Goal: Information Seeking & Learning: Check status

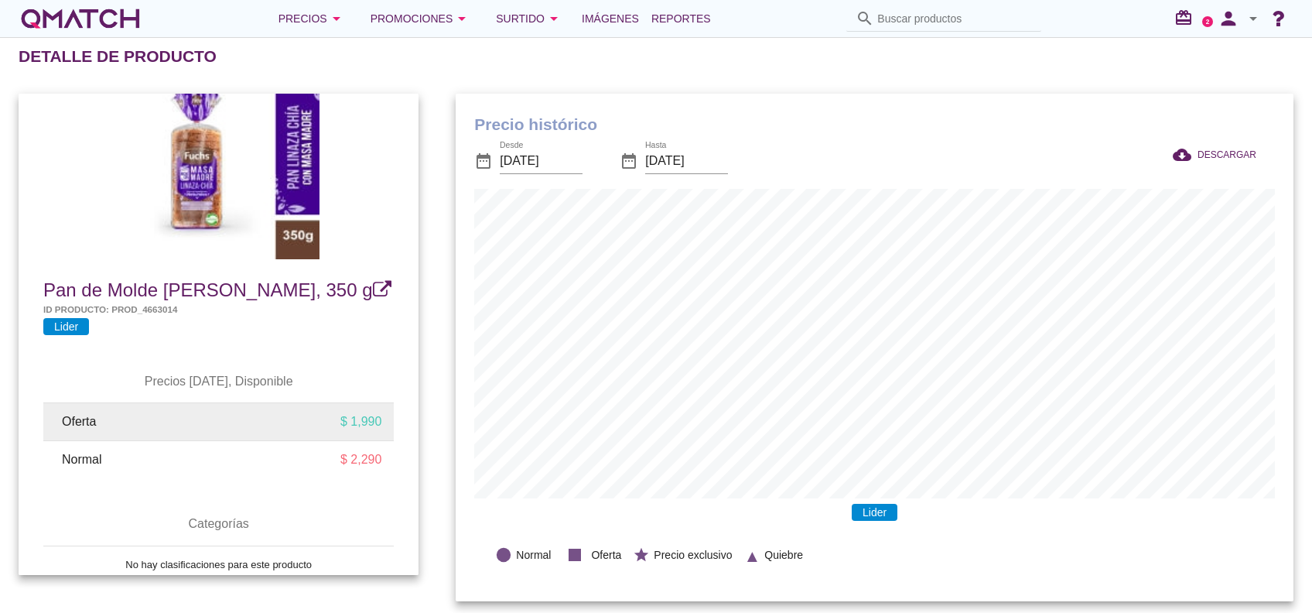
scroll to position [62, 0]
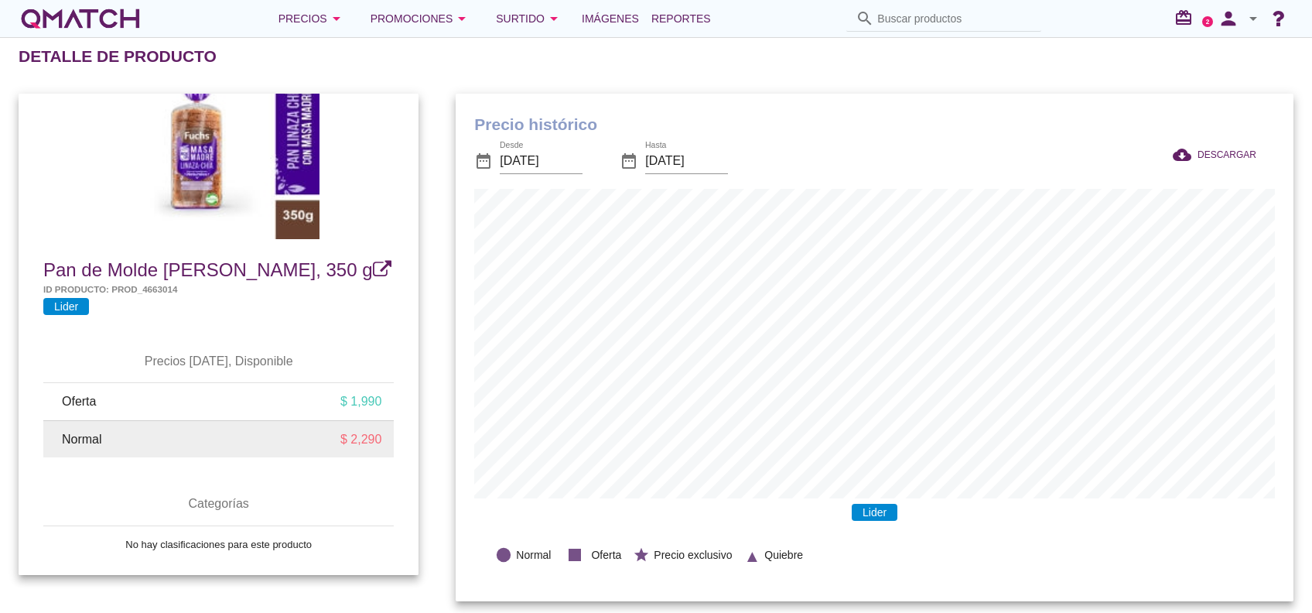
drag, startPoint x: 338, startPoint y: 433, endPoint x: 379, endPoint y: 443, distance: 42.2
click at [379, 443] on td "$ 2,290" at bounding box center [308, 438] width 169 height 37
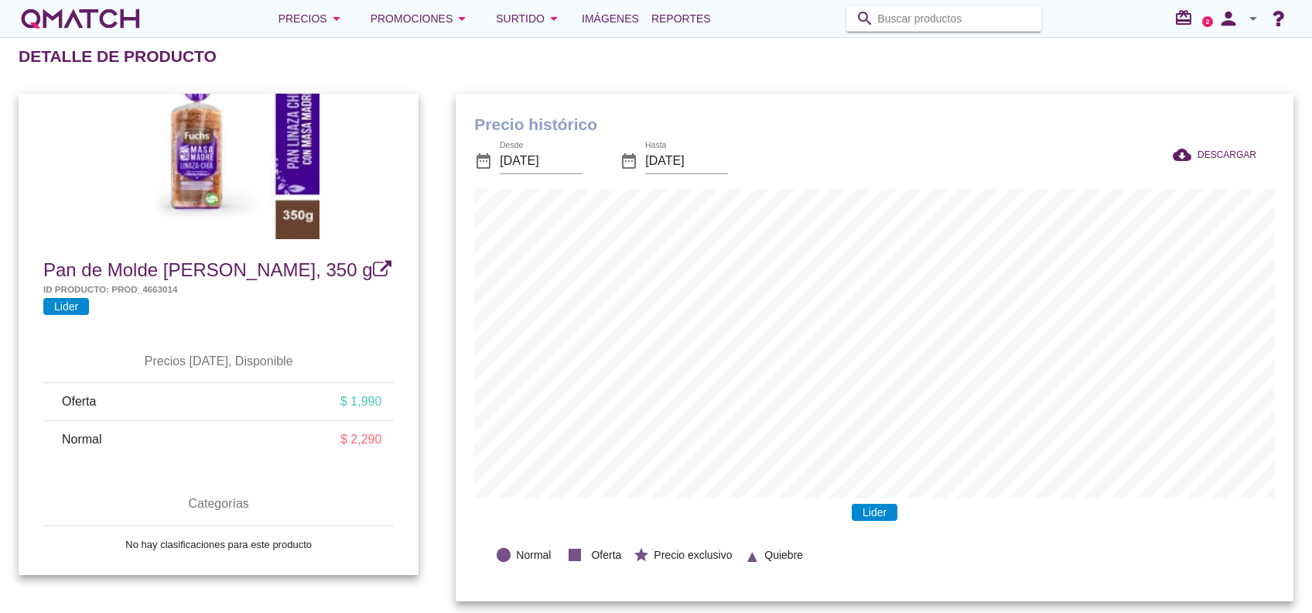
click at [928, 11] on input "Buscar productos" at bounding box center [954, 18] width 155 height 25
paste input "7803473001993"
type input "7803473001993"
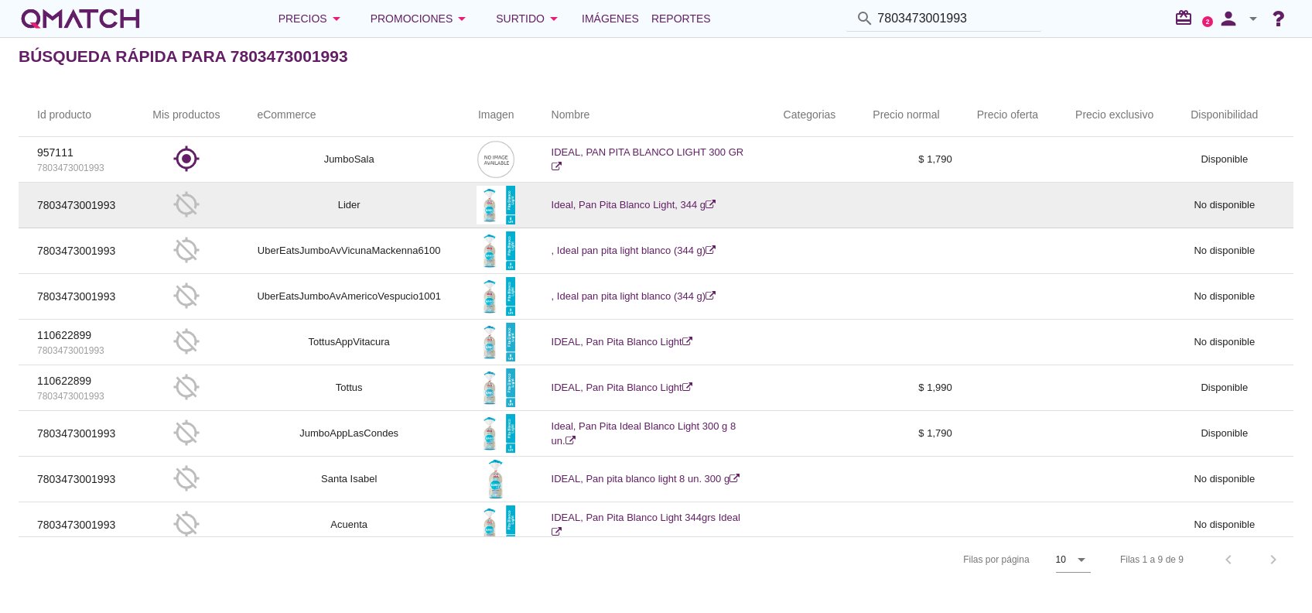
click at [291, 201] on td "Lider" at bounding box center [348, 206] width 221 height 46
click at [435, 207] on td "Lider" at bounding box center [348, 206] width 221 height 46
click at [765, 197] on td "Ideal, Pan Pita Blanco Light, 344 g" at bounding box center [649, 206] width 232 height 46
click at [603, 210] on td "Ideal, Pan Pita Blanco Light, 344 g" at bounding box center [649, 206] width 232 height 46
drag, startPoint x: 603, startPoint y: 210, endPoint x: 582, endPoint y: 206, distance: 21.2
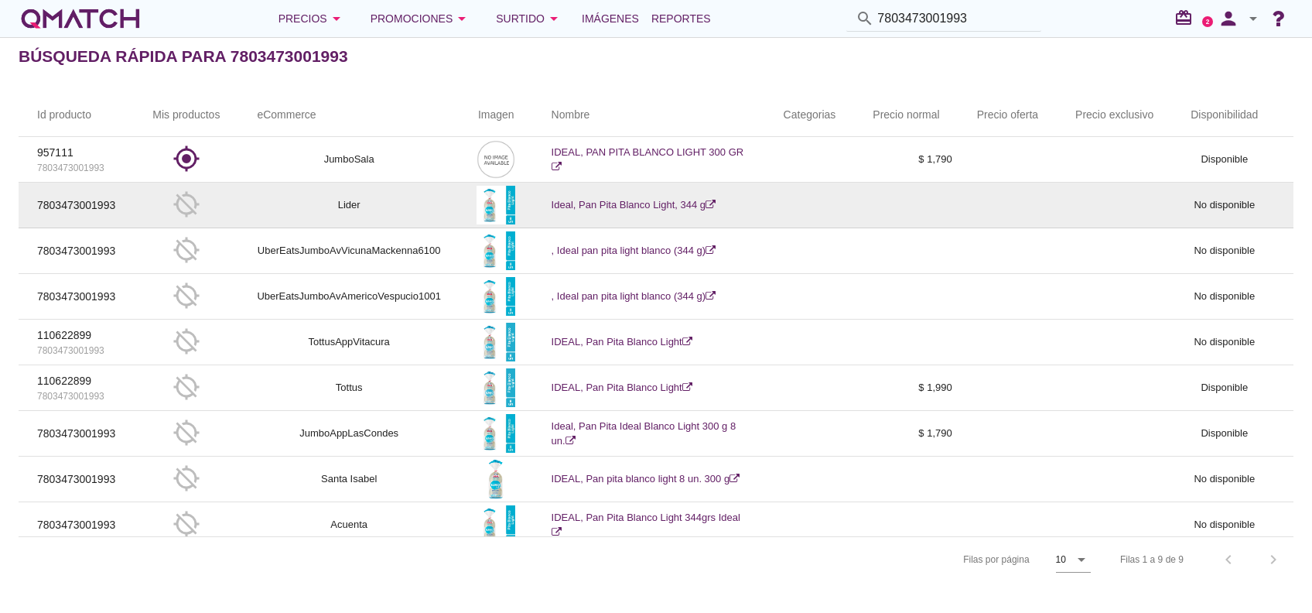
click at [582, 206] on link "Ideal, Pan Pita Blanco Light, 344 g" at bounding box center [634, 205] width 164 height 12
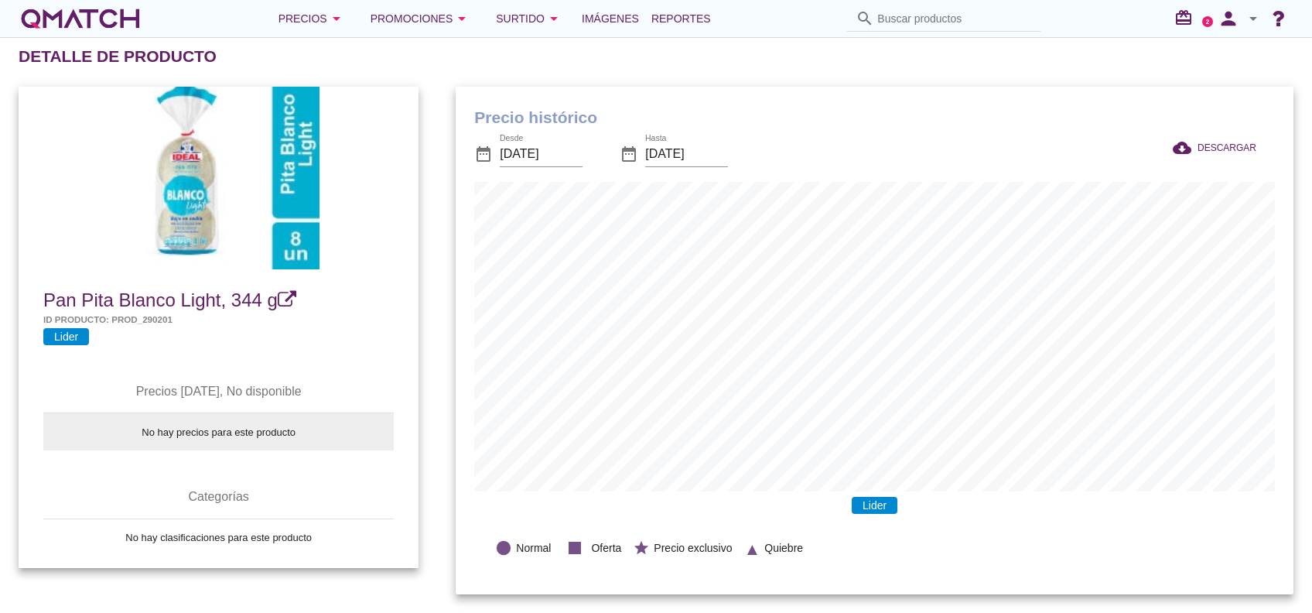
scroll to position [22, 0]
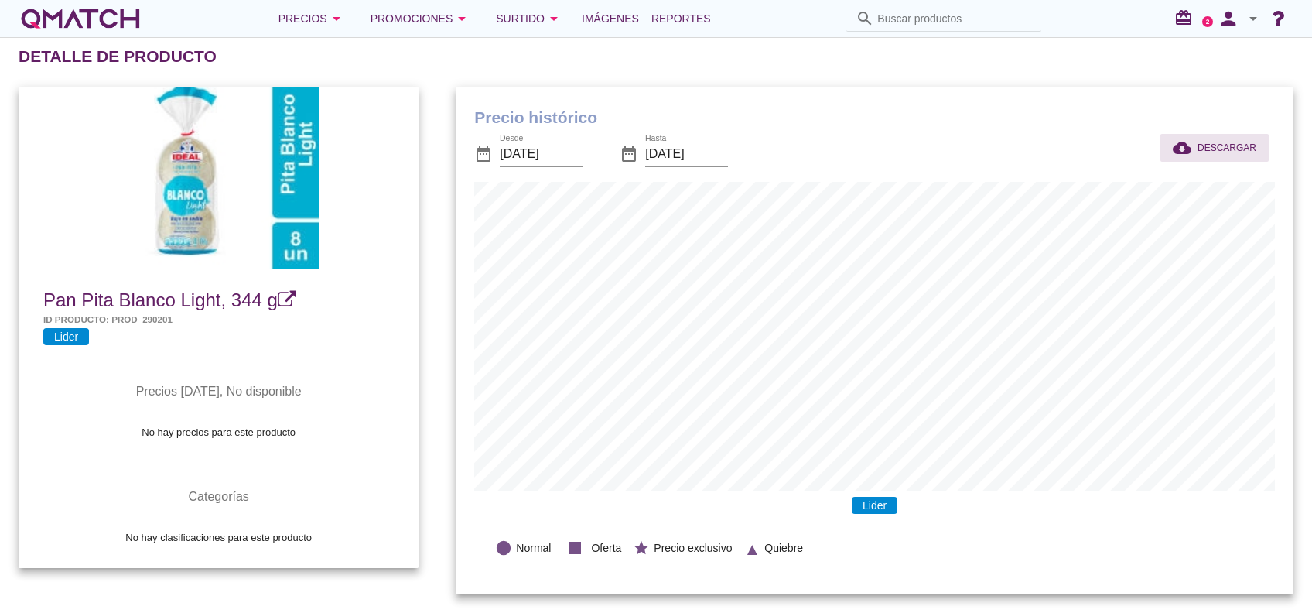
click at [1198, 138] on icon "cloud_download" at bounding box center [1185, 147] width 25 height 19
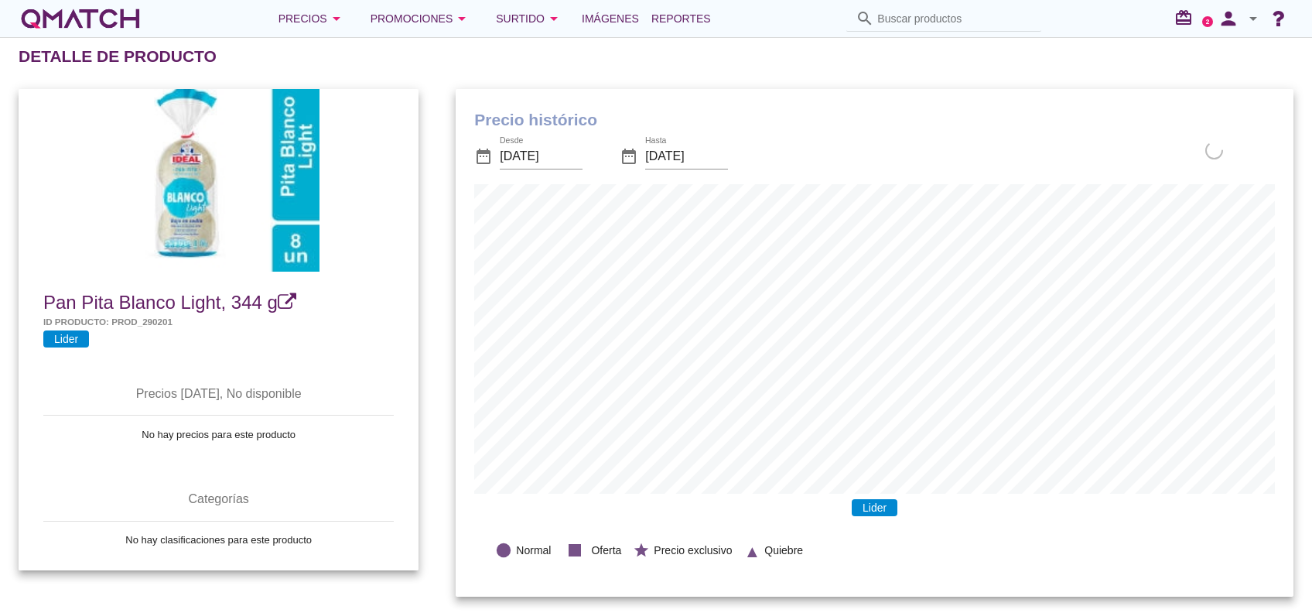
scroll to position [0, 0]
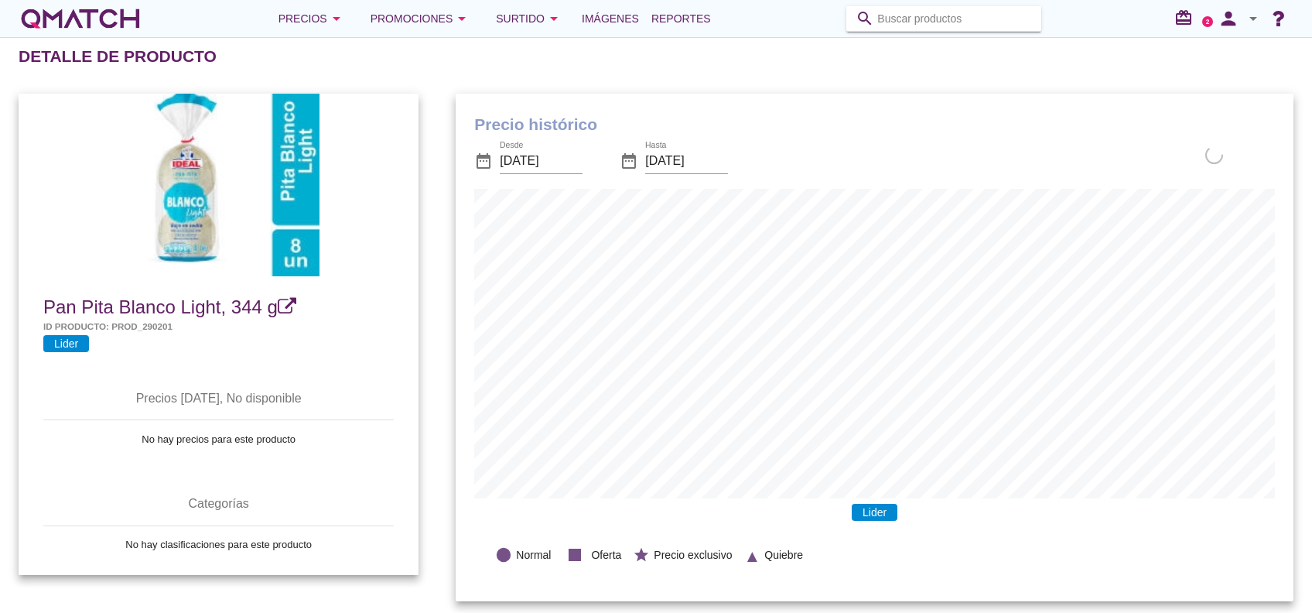
click at [935, 17] on input "Buscar productos" at bounding box center [954, 18] width 155 height 25
paste input "7803468002042"
type input "7803468002042"
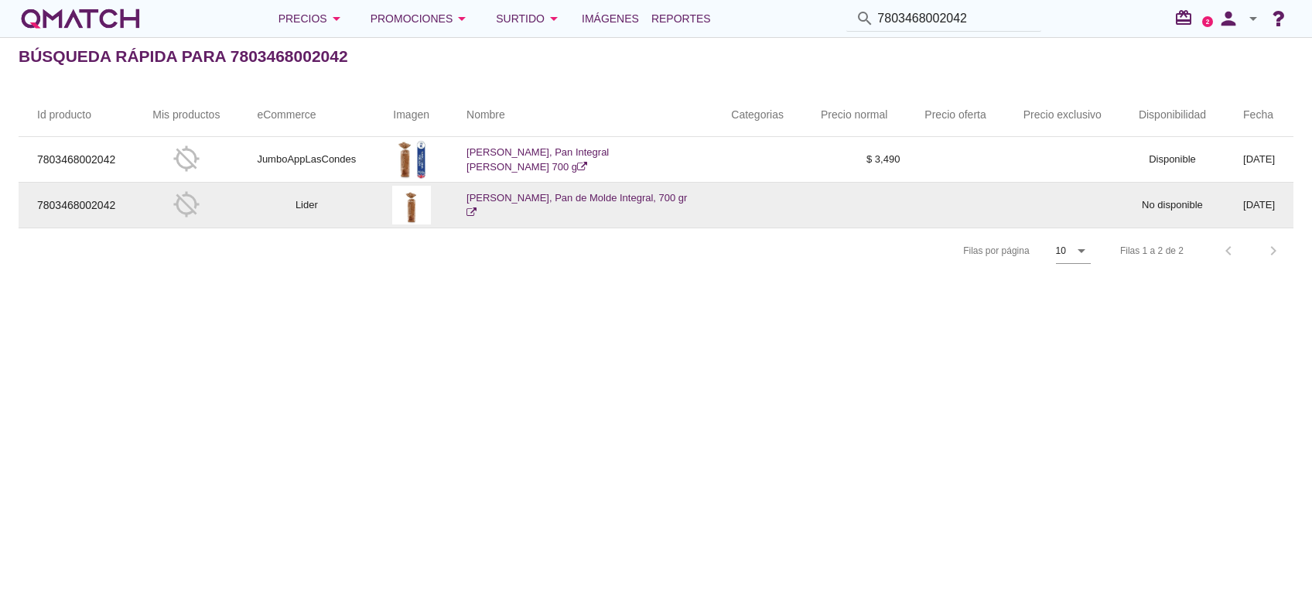
click at [811, 200] on td at bounding box center [854, 206] width 104 height 46
click at [528, 202] on link "Kingsbury, Pan de Molde Integral, 700 gr" at bounding box center [576, 205] width 220 height 27
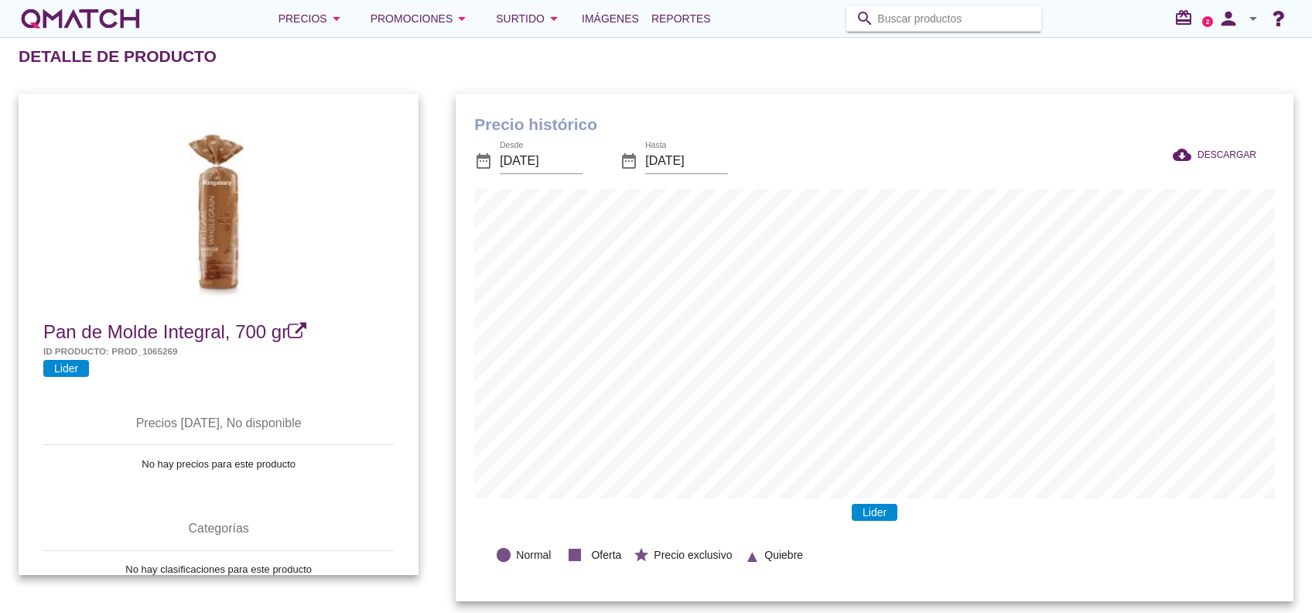
click at [983, 18] on input "Buscar productos" at bounding box center [954, 18] width 155 height 25
paste input "7803468001472"
type input "7803468001472"
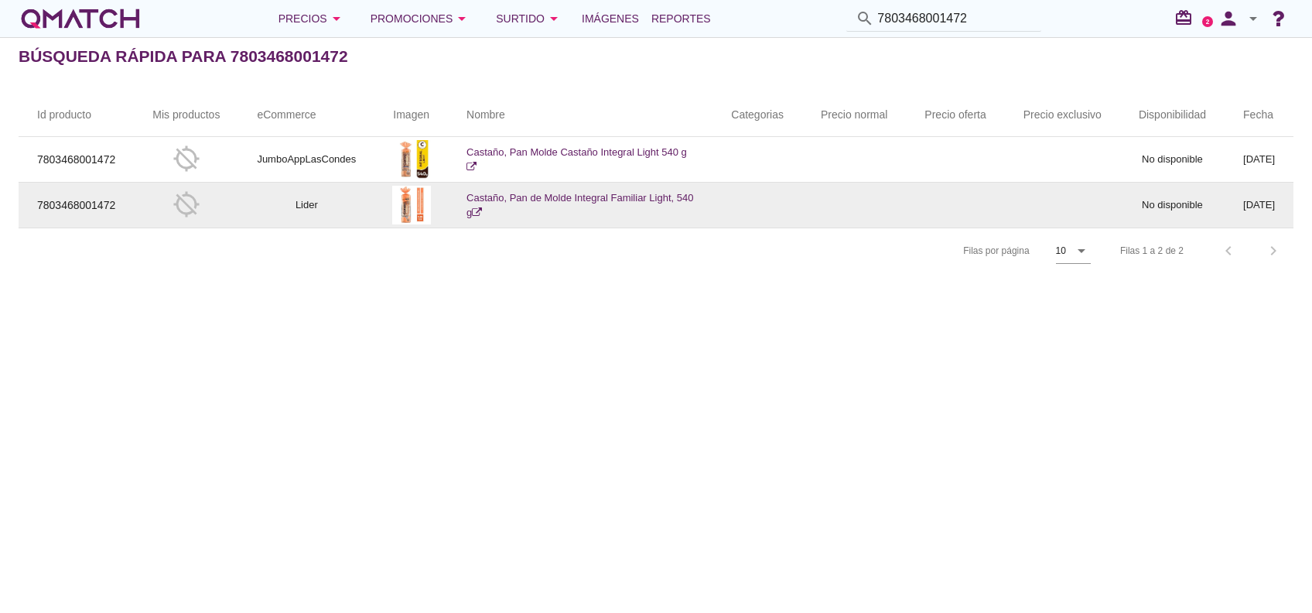
click at [863, 203] on td at bounding box center [854, 206] width 104 height 46
click at [551, 193] on link "Castaño, Pan de Molde Integral Familiar Light, 540 g" at bounding box center [579, 205] width 227 height 27
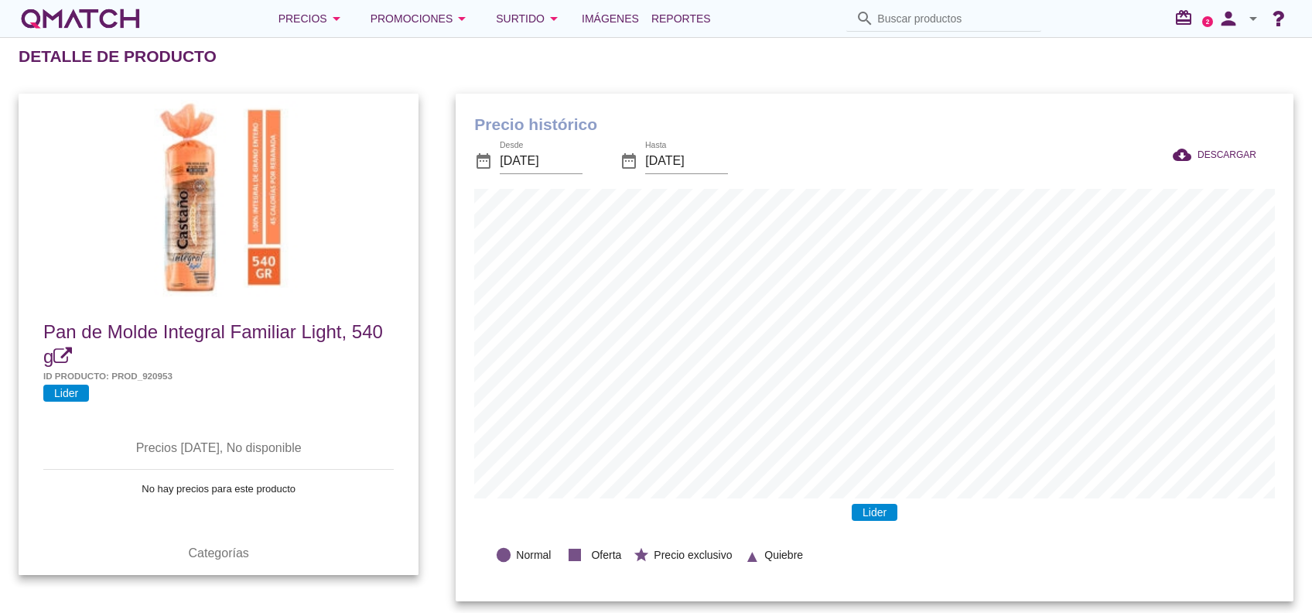
scroll to position [507, 837]
click at [952, 10] on input "Buscar productos" at bounding box center [954, 18] width 155 height 25
paste input "7803468001564"
type input "7803468001564"
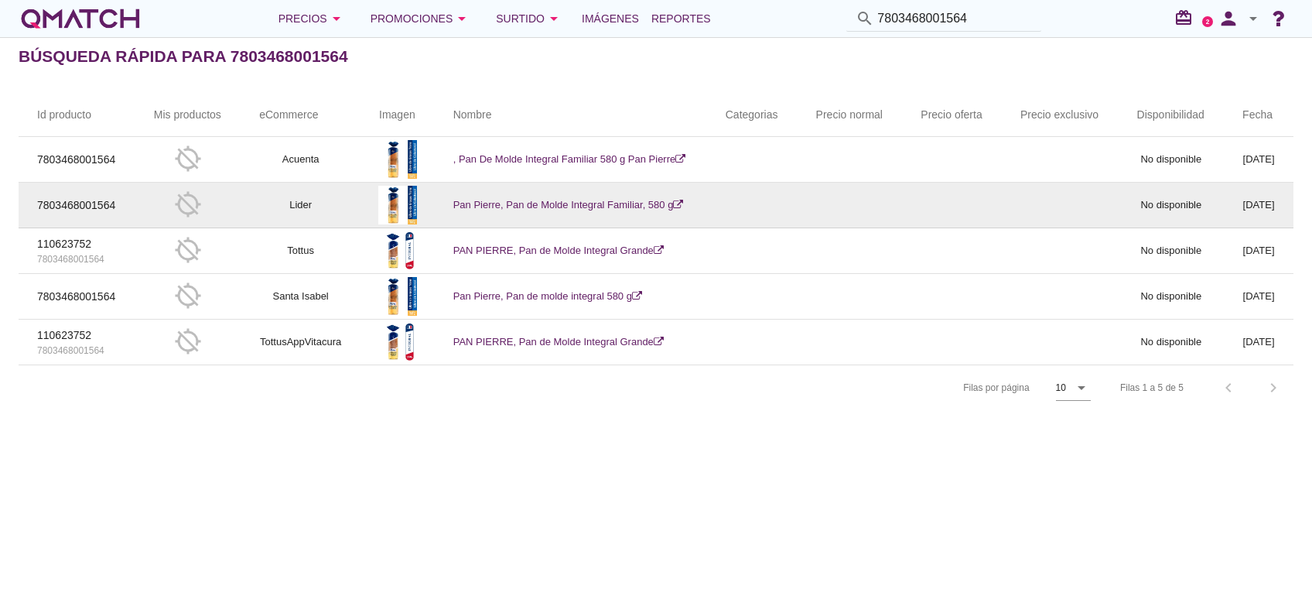
click at [622, 199] on link "Pan Pierre, Pan de Molde Integral Familiar, 580 g" at bounding box center [568, 205] width 231 height 12
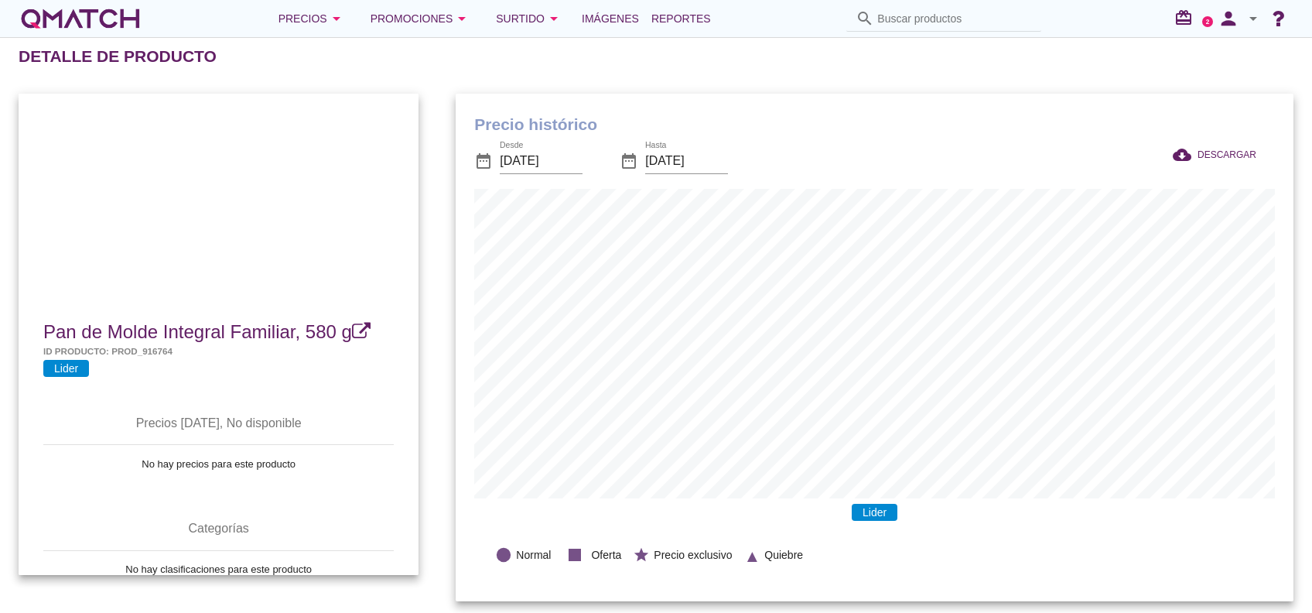
scroll to position [507, 837]
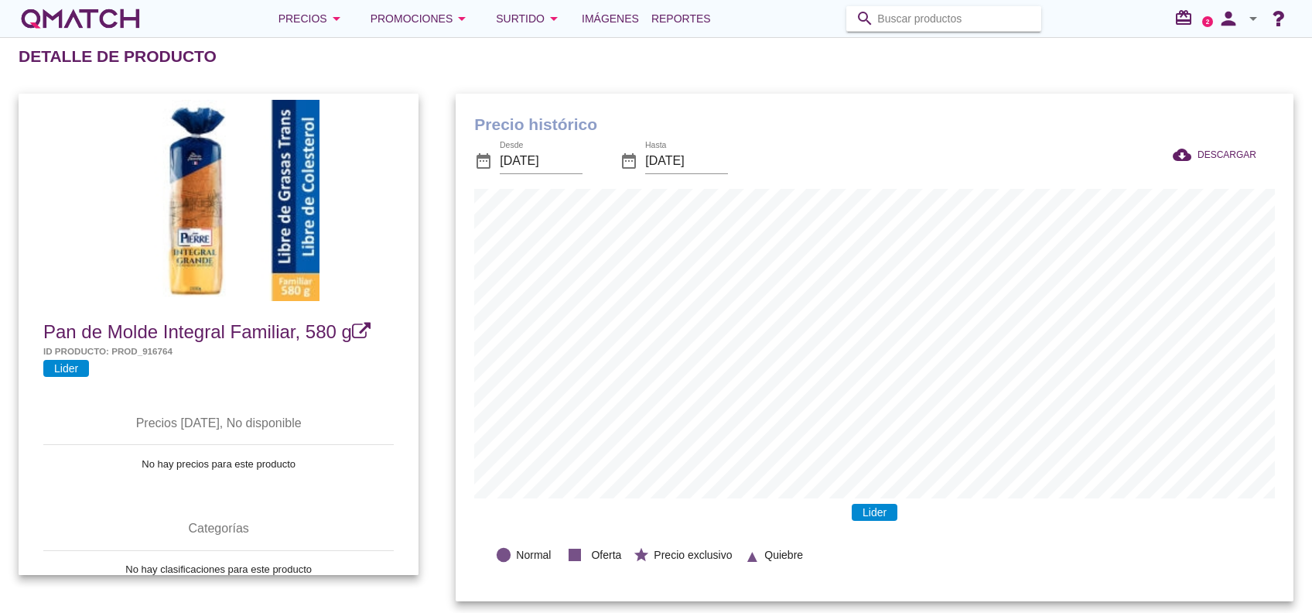
click at [941, 14] on input "Buscar productos" at bounding box center [954, 18] width 155 height 25
paste input "7803468001557"
type input "7803468001557"
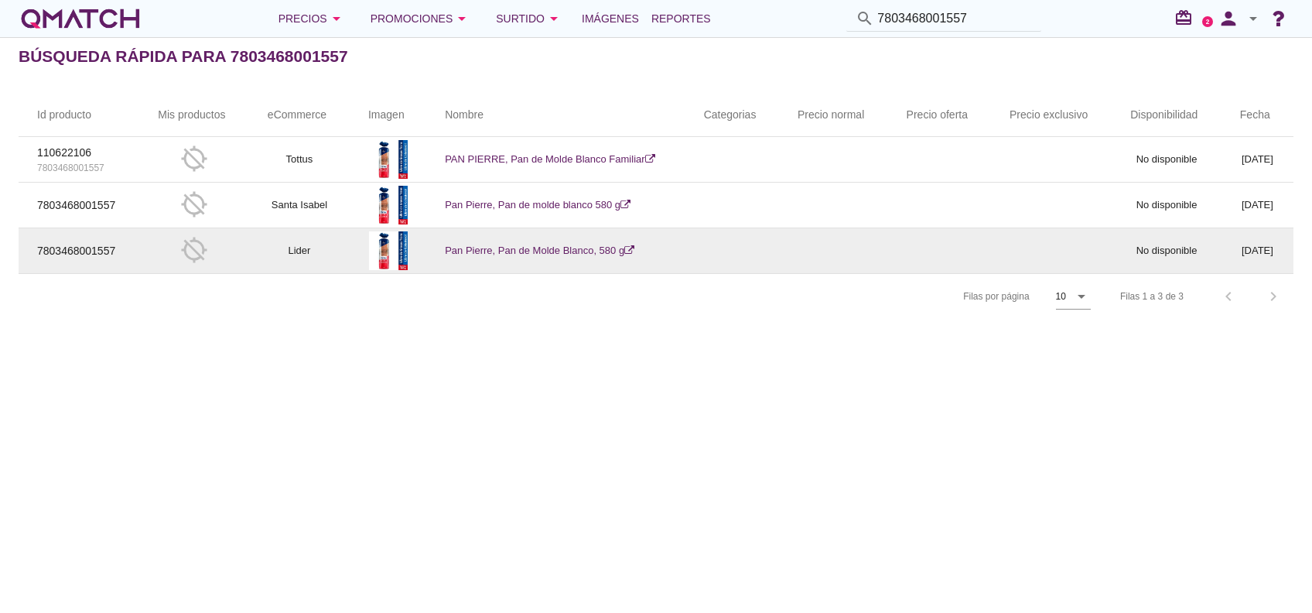
click at [479, 249] on link "Pan Pierre, Pan de Molde Blanco, 580 g" at bounding box center [540, 250] width 190 height 12
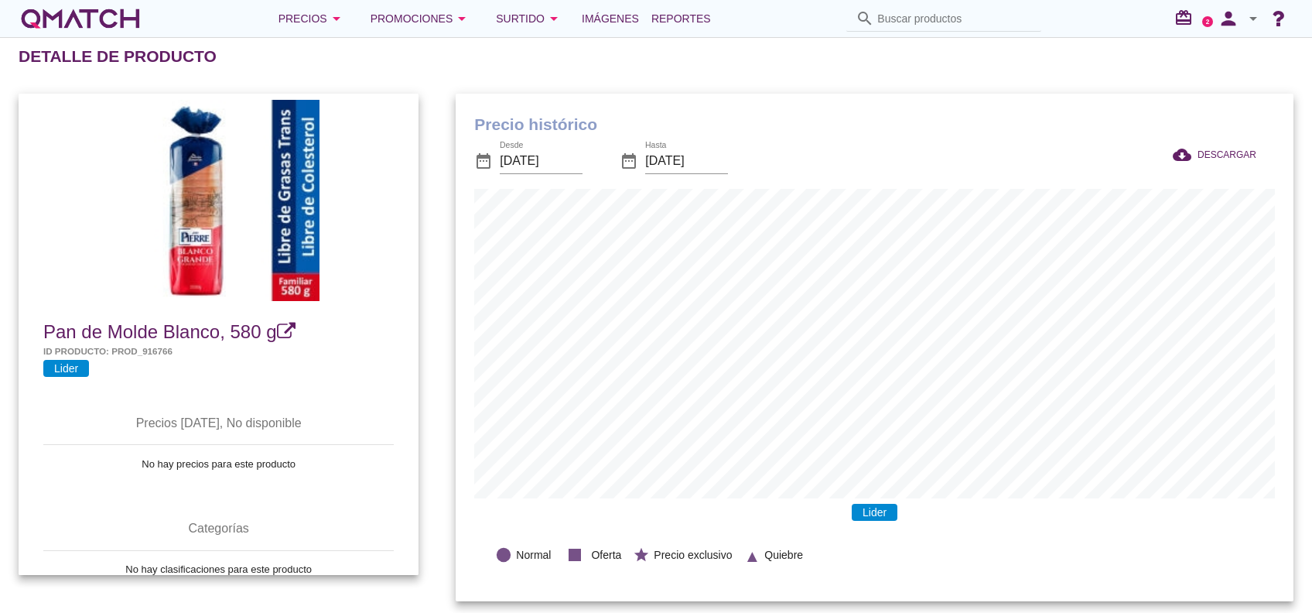
scroll to position [507, 837]
click at [959, 25] on input "Buscar productos" at bounding box center [954, 18] width 155 height 25
paste input "7803403002243"
type input "7803403002243"
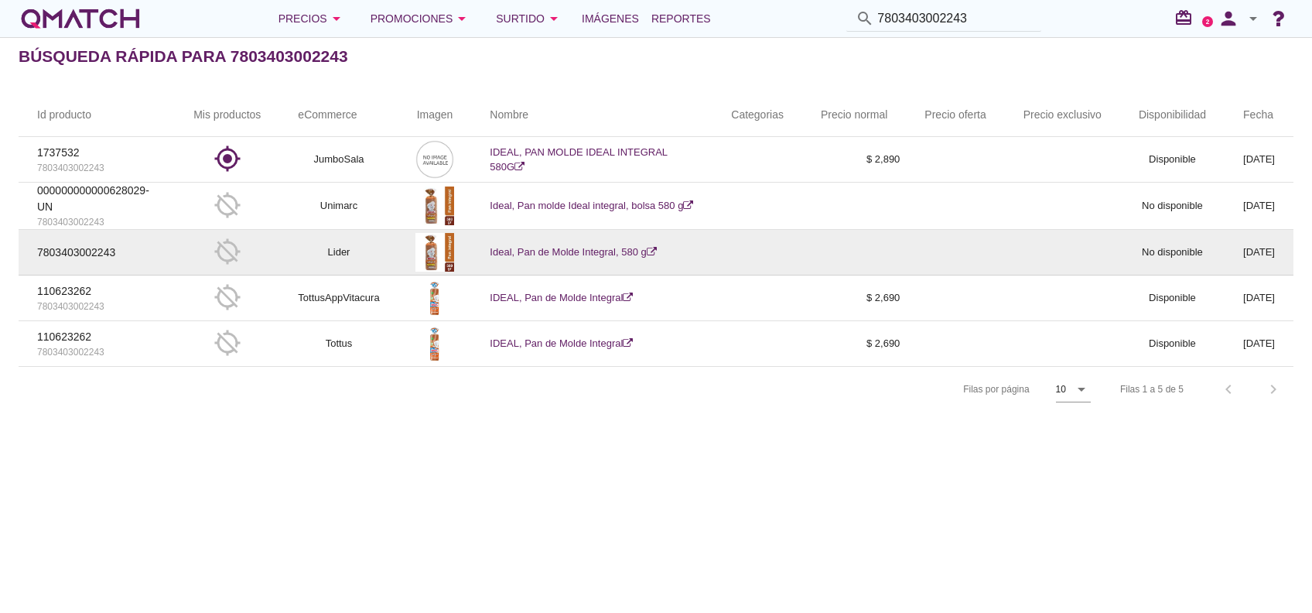
click at [571, 250] on link "Ideal, Pan de Molde Integral, 580 g" at bounding box center [573, 252] width 166 height 12
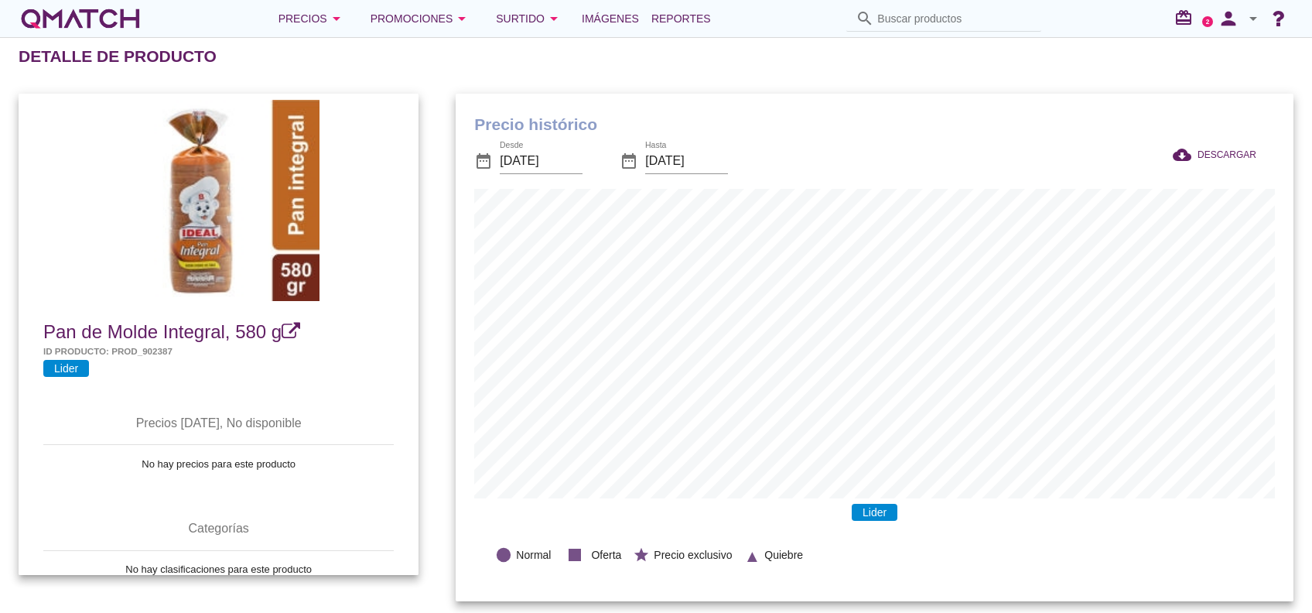
scroll to position [507, 837]
click at [916, 9] on input "Buscar productos" at bounding box center [954, 18] width 155 height 25
paste input "7803468004268"
type input "7803468004268"
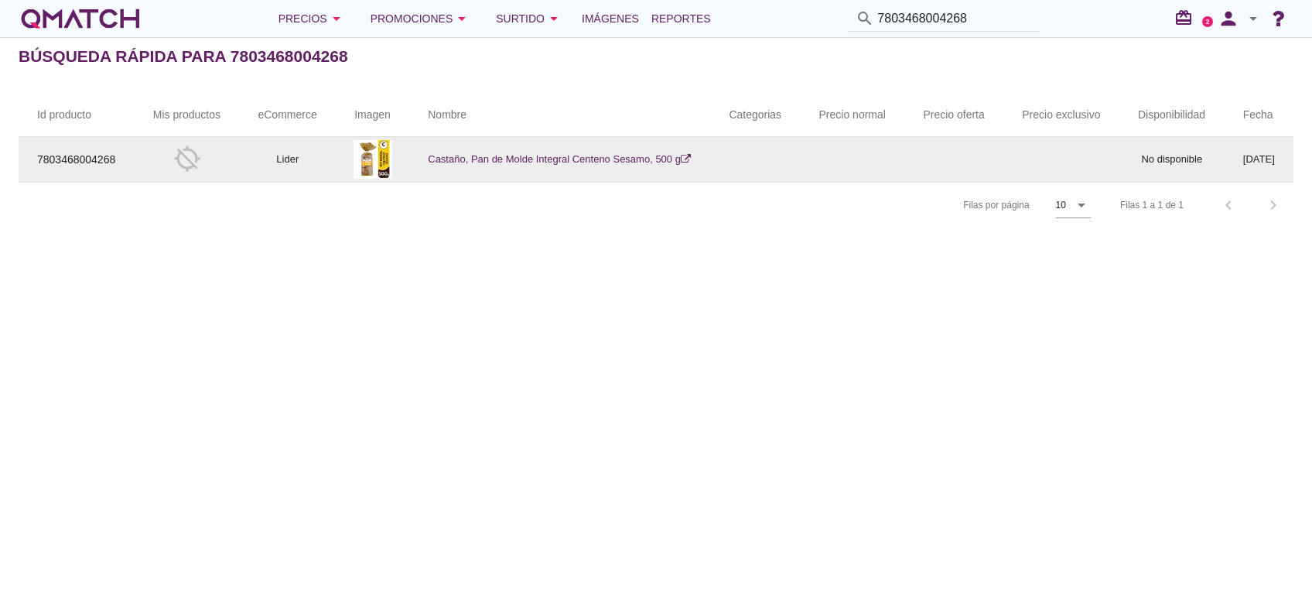
click at [610, 153] on link "Castaño, Pan de Molde Integral Centeno Sesamo, 500 g" at bounding box center [559, 159] width 263 height 12
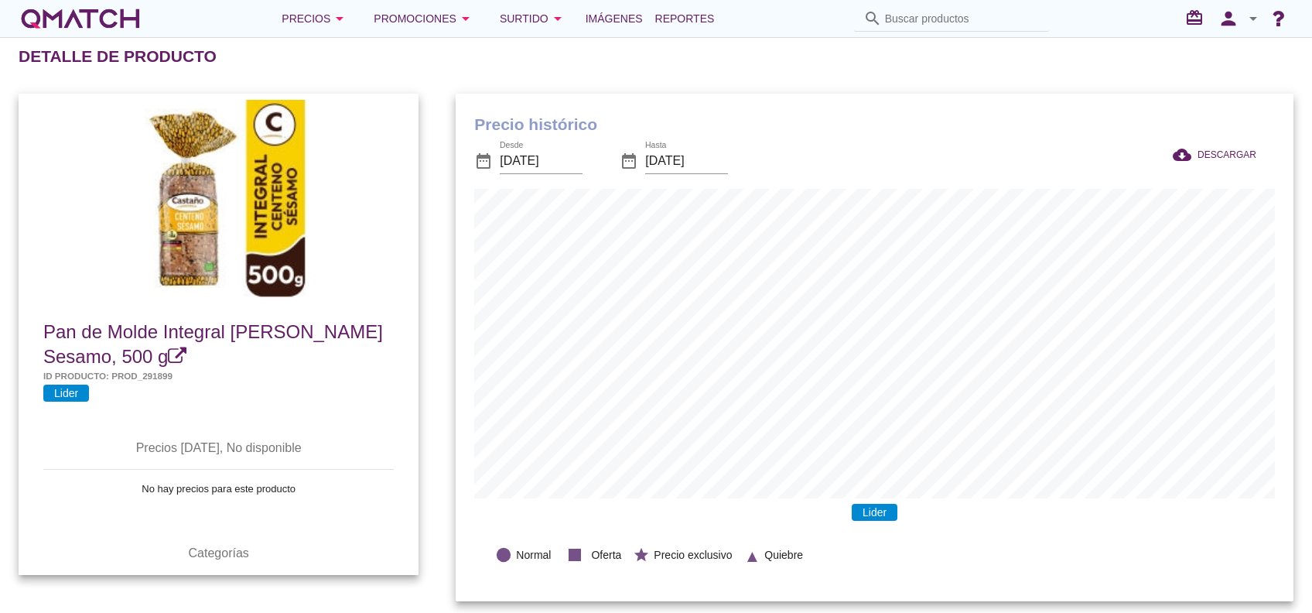
scroll to position [507, 837]
click at [927, 15] on input "Buscar productos" at bounding box center [962, 18] width 155 height 25
paste input "7803468001748"
type input "7803468001748"
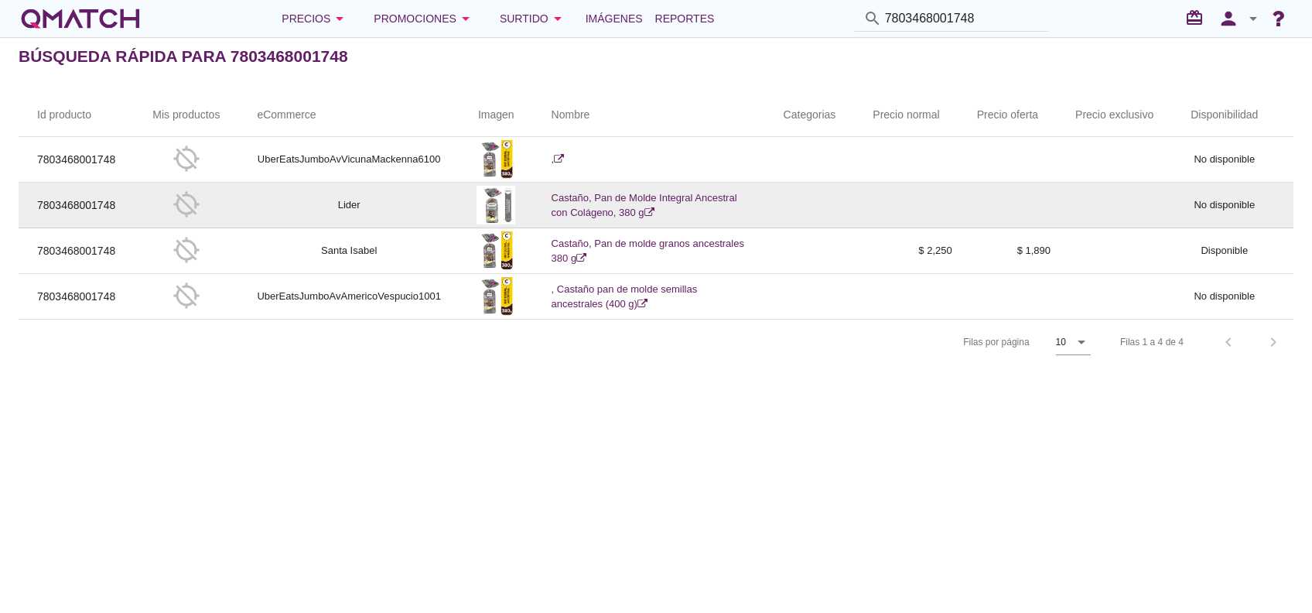
click at [419, 199] on td "Lider" at bounding box center [348, 206] width 221 height 46
click at [692, 190] on td "Castaño, Pan de Molde Integral Ancestral con Colágeno, 380 g" at bounding box center [649, 206] width 232 height 46
click at [699, 197] on link "Castaño, Pan de Molde Integral Ancestral con Colágeno, 380 g" at bounding box center [645, 205] width 186 height 27
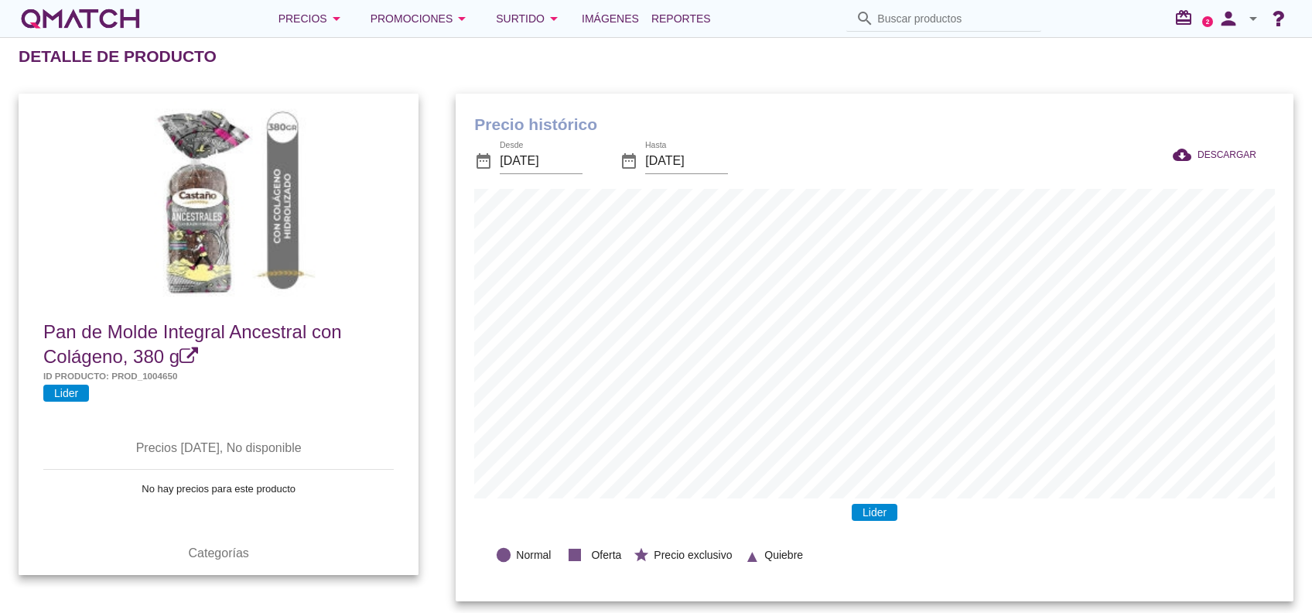
scroll to position [507, 837]
click at [928, 15] on input "Buscar productos" at bounding box center [954, 18] width 155 height 25
paste input "7803468001755"
type input "7803468001755"
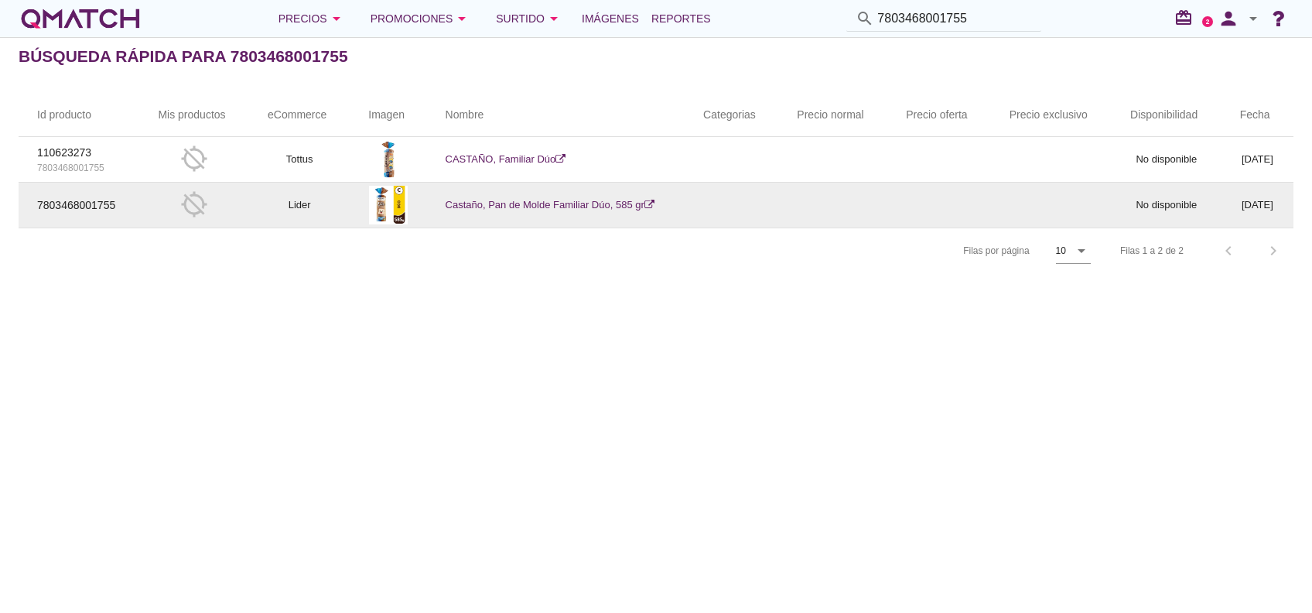
click at [487, 201] on link "Castaño, Pan de Molde Familiar Dúo, 585 gr" at bounding box center [550, 205] width 209 height 12
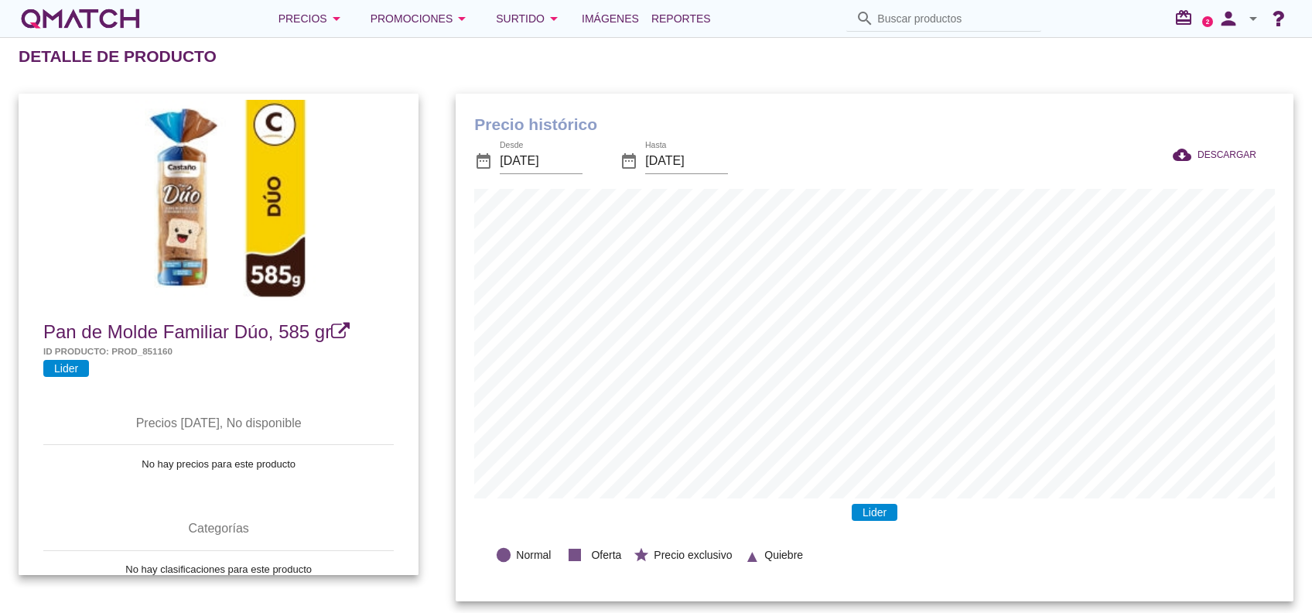
scroll to position [507, 837]
click at [935, 16] on input "Buscar productos" at bounding box center [954, 18] width 155 height 25
paste input "7804618070232"
type input "7804618070232"
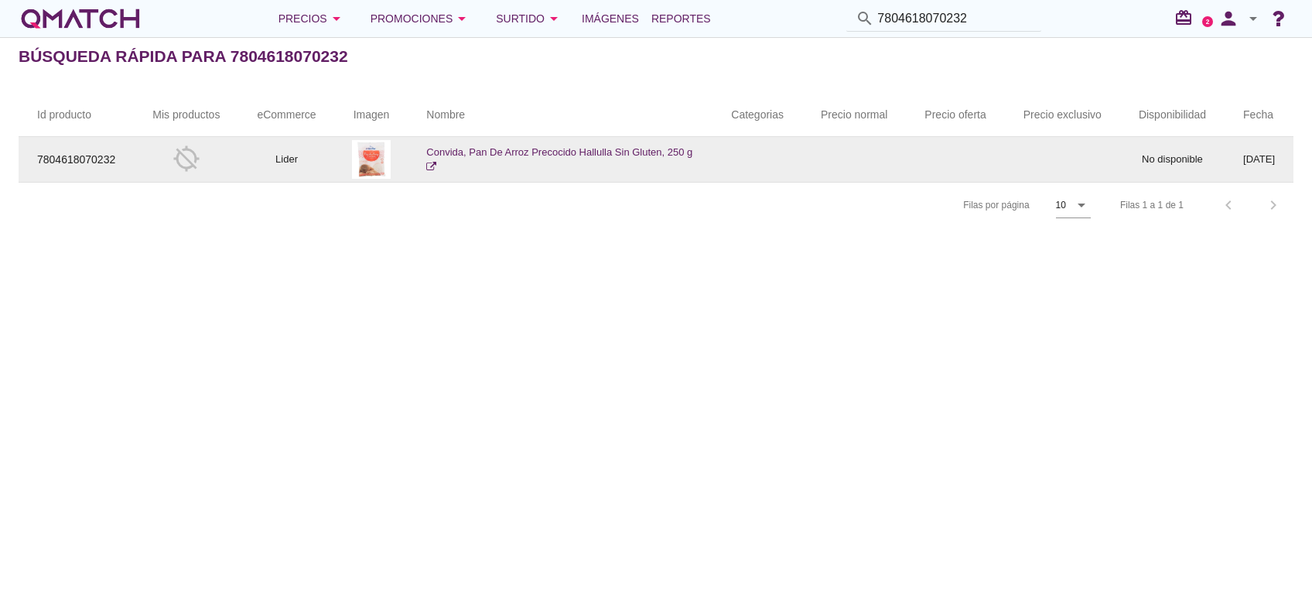
click at [598, 152] on link "Convida, Pan De Arroz Precocido Hallulla Sin Gluten, 250 g" at bounding box center [559, 159] width 266 height 27
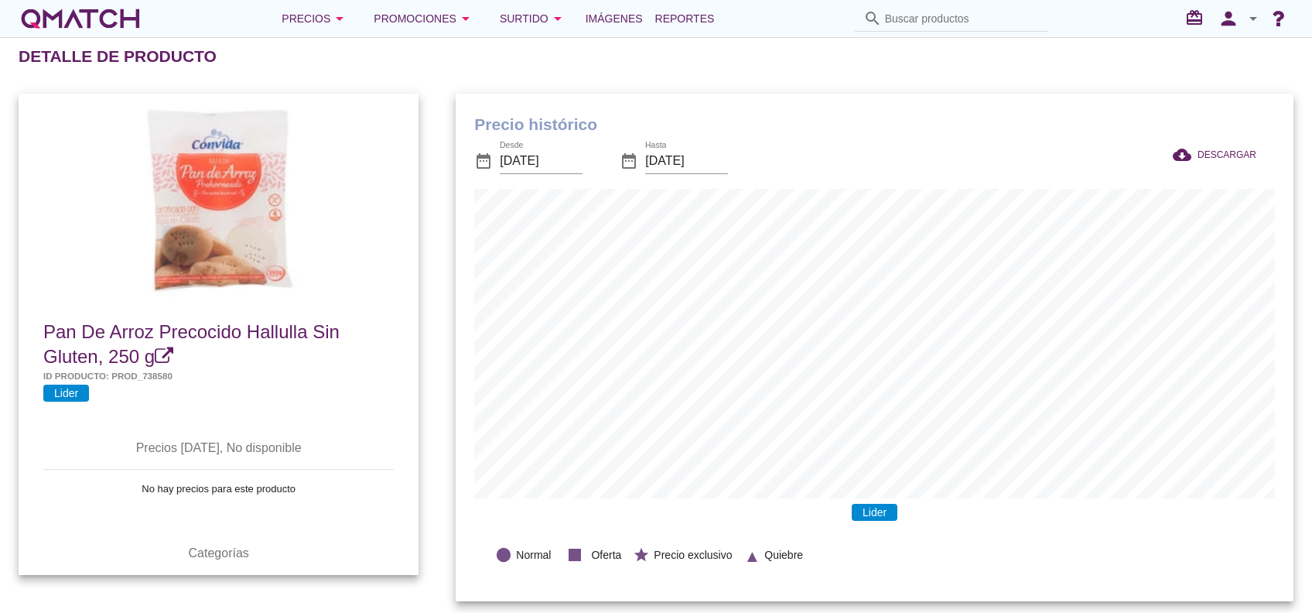
scroll to position [507, 837]
